Goal: Information Seeking & Learning: Learn about a topic

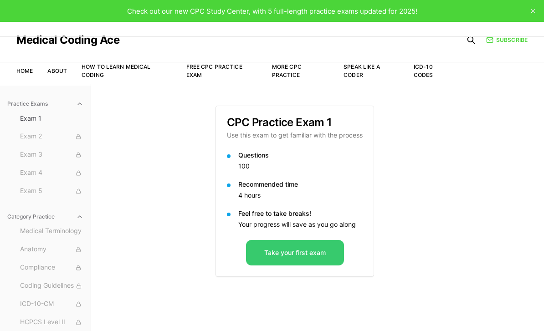
click at [333, 252] on button "Take your first exam" at bounding box center [295, 253] width 98 height 26
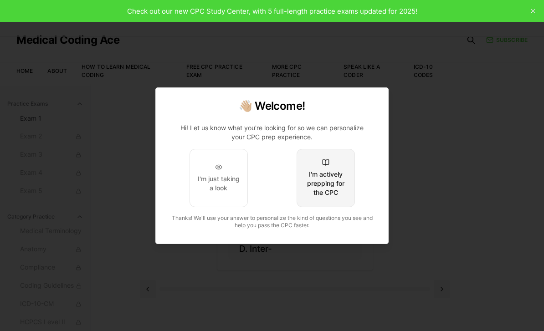
click at [330, 188] on div "I'm actively prepping for the CPC" at bounding box center [325, 183] width 43 height 27
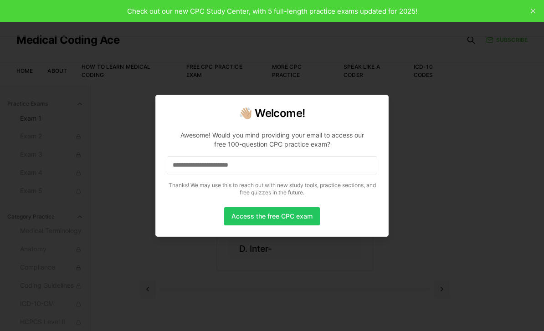
click at [291, 165] on input at bounding box center [272, 165] width 210 height 18
click at [318, 165] on input "*" at bounding box center [272, 165] width 210 height 18
click at [322, 166] on input at bounding box center [272, 165] width 210 height 18
click at [317, 160] on input "*" at bounding box center [272, 165] width 210 height 18
click at [203, 162] on input "**********" at bounding box center [272, 165] width 210 height 18
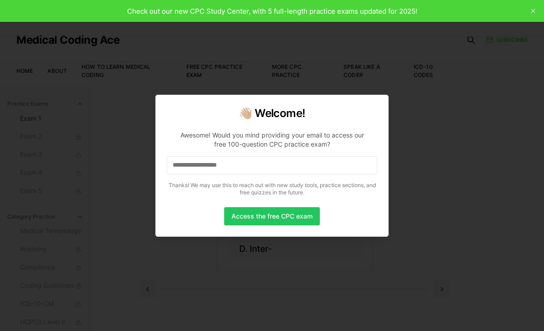
click at [298, 209] on button "Access the free CPC exam" at bounding box center [272, 216] width 96 height 18
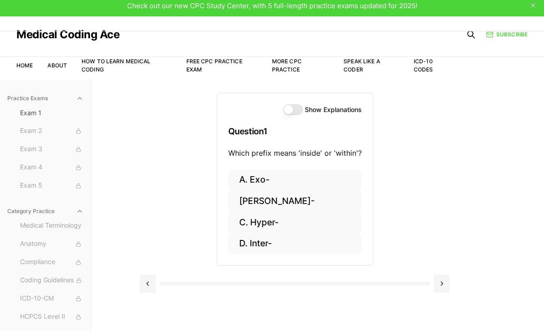
scroll to position [5, 0]
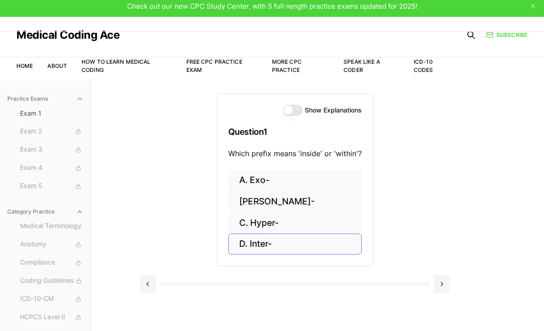
click at [273, 245] on button "D. Inter-" at bounding box center [294, 244] width 133 height 21
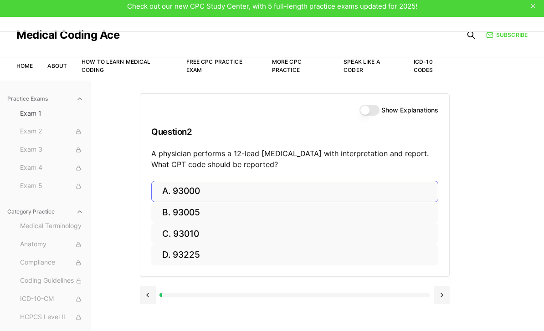
click at [382, 190] on button "A. 93000" at bounding box center [294, 191] width 287 height 21
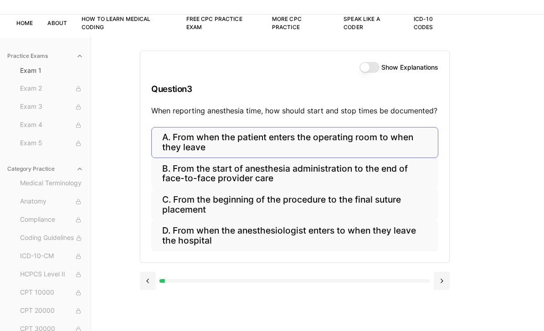
scroll to position [47, 0]
click at [408, 172] on button "B. From the start of anesthesia administration to the end of face-to-face provi…" at bounding box center [294, 173] width 287 height 31
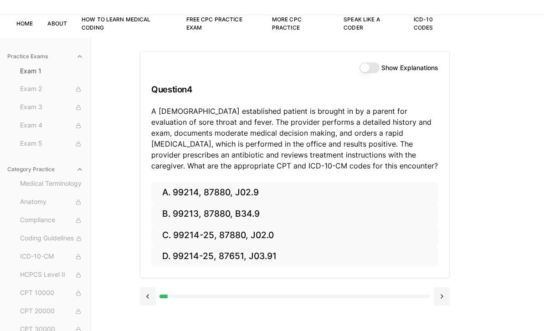
click at [496, 192] on div "Practice Exams Exam 1 Exam 2 Exam 3 Exam 4 Exam 5 Category Practice Medical Ter…" at bounding box center [272, 201] width 544 height 331
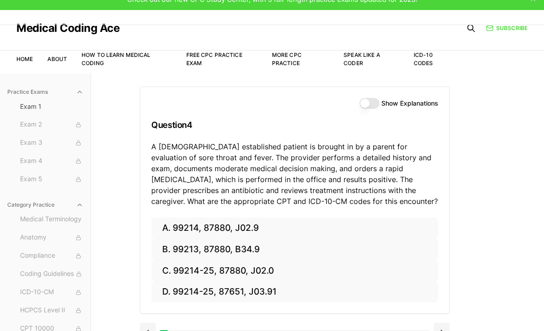
scroll to position [55, 0]
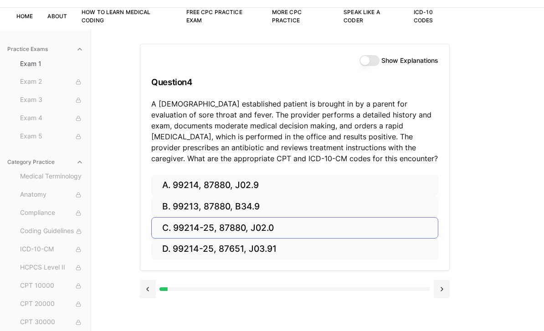
click at [169, 224] on button "C. 99214-25, 87880, J02.0" at bounding box center [294, 227] width 287 height 21
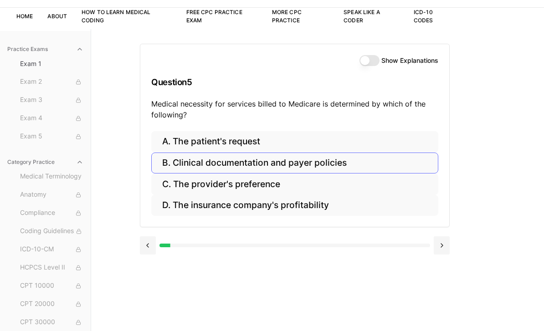
click at [187, 164] on button "B. Clinical documentation and payer policies" at bounding box center [294, 163] width 287 height 21
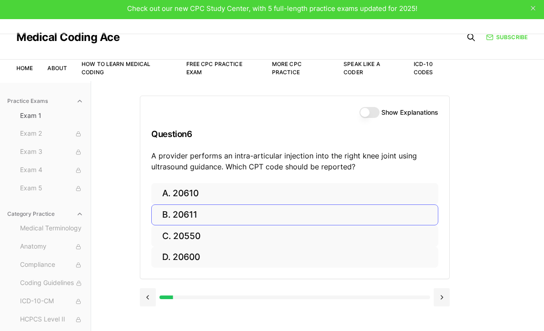
scroll to position [0, 0]
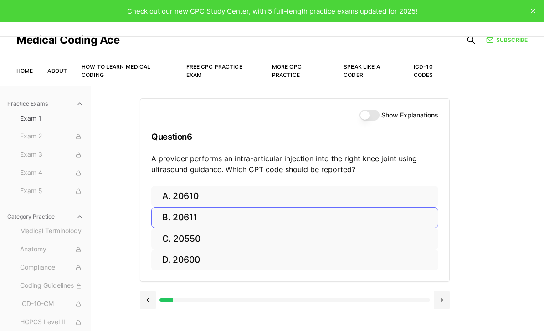
click at [193, 219] on button "B. 20611" at bounding box center [294, 217] width 287 height 21
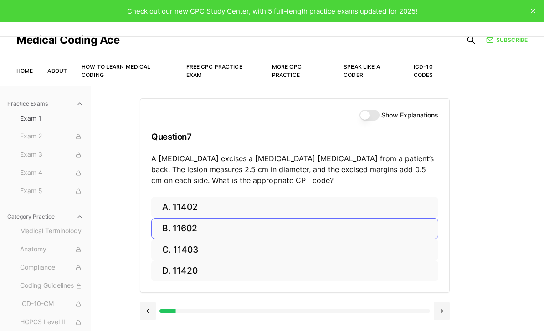
click at [203, 253] on button "C. 11403" at bounding box center [294, 249] width 287 height 21
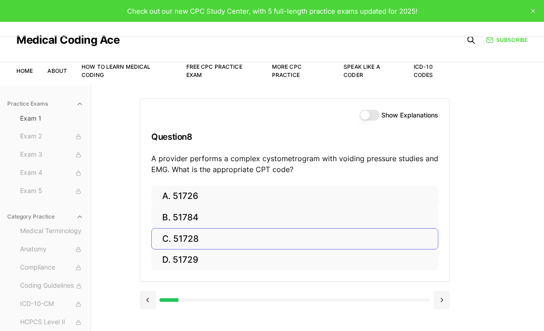
click at [194, 238] on button "C. 51728" at bounding box center [294, 238] width 287 height 21
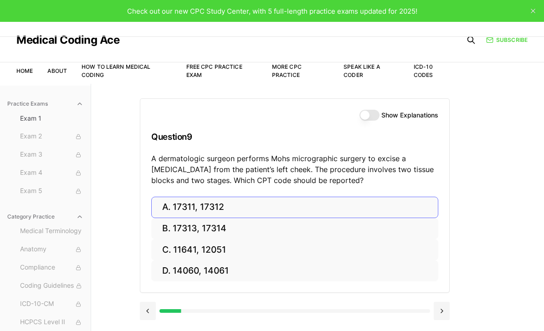
click at [230, 209] on button "A. 17311, 17312" at bounding box center [294, 207] width 287 height 21
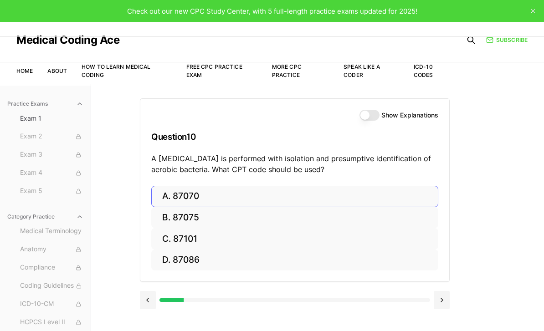
click at [375, 189] on button "A. 87070" at bounding box center [294, 196] width 287 height 21
click at [189, 216] on button "B. 63047" at bounding box center [294, 217] width 287 height 21
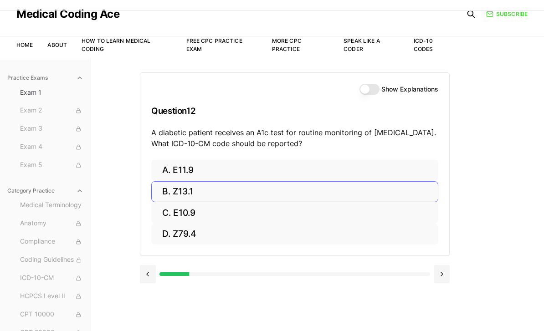
scroll to position [26, 0]
